Goal: Navigation & Orientation: Find specific page/section

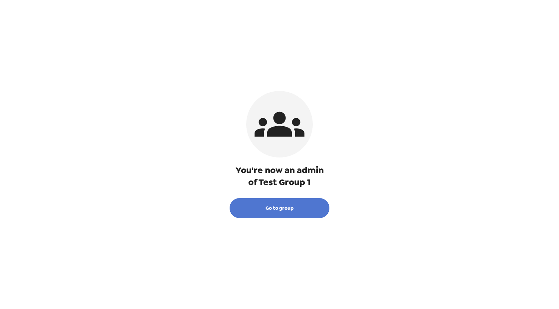
click at [293, 211] on button "Go to group" at bounding box center [279, 208] width 100 height 20
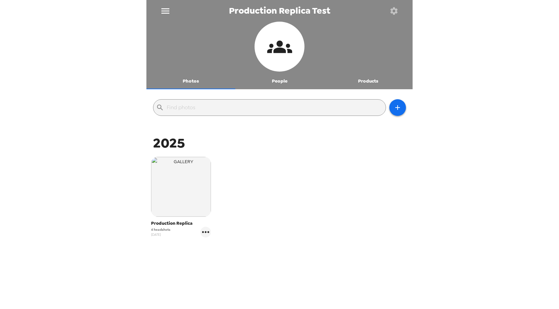
click at [167, 10] on icon "menu" at bounding box center [165, 11] width 11 height 11
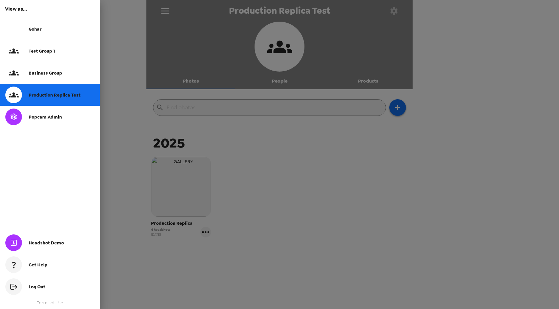
click at [64, 29] on div "Gohar" at bounding box center [62, 29] width 66 height 6
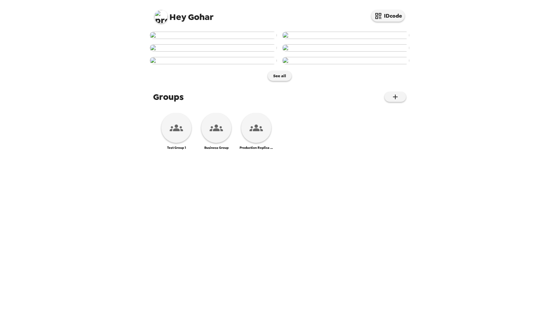
scroll to position [252, 0]
